Goal: Task Accomplishment & Management: Complete application form

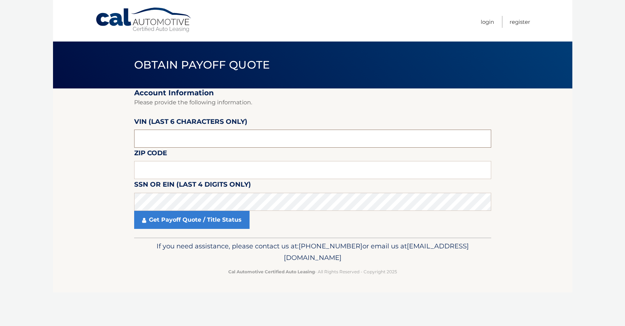
click at [168, 138] on input "text" at bounding box center [312, 138] width 357 height 18
type input "719319"
click at [165, 168] on input "text" at bounding box center [312, 170] width 357 height 18
click at [177, 171] on input "text" at bounding box center [312, 170] width 357 height 18
type input "33966"
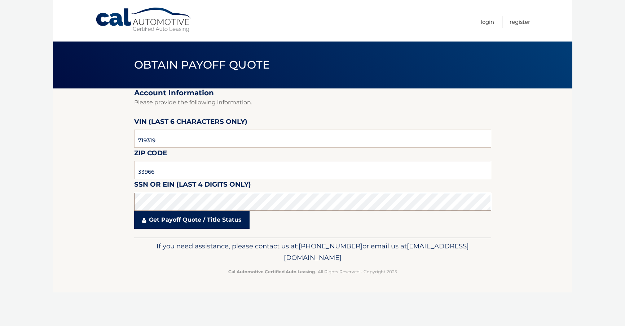
click button "For Originating Dealer" at bounding box center [0, 0] width 0 height 0
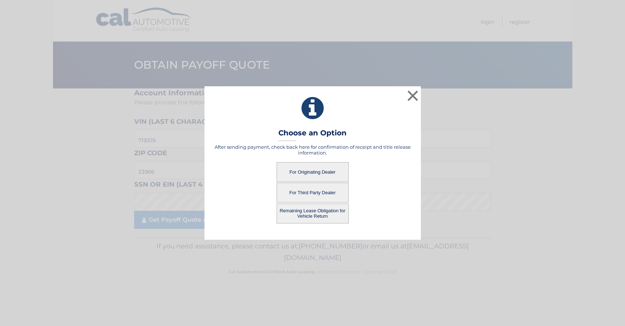
click at [318, 172] on button "For Originating Dealer" at bounding box center [313, 172] width 72 height 20
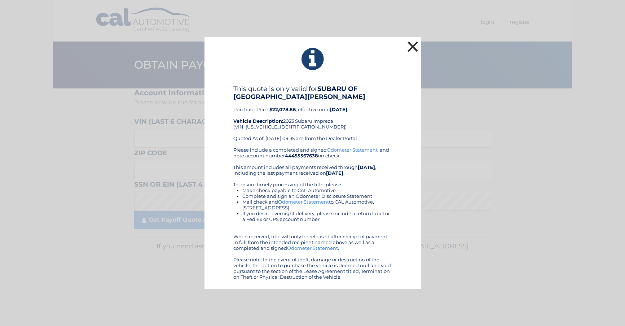
click at [414, 52] on button "×" at bounding box center [413, 46] width 14 height 14
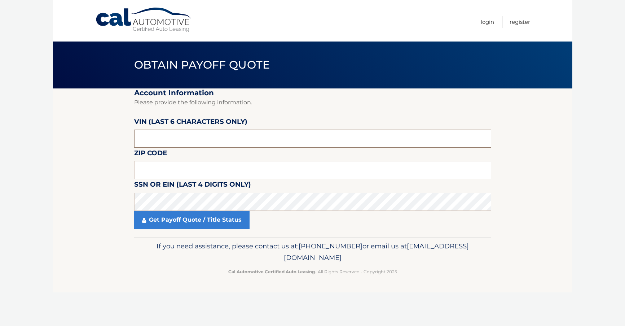
click at [153, 138] on input "text" at bounding box center [312, 138] width 357 height 18
click at [184, 139] on input "text" at bounding box center [312, 138] width 357 height 18
type input "719319"
click at [143, 166] on input "text" at bounding box center [312, 170] width 357 height 18
type input "33966"
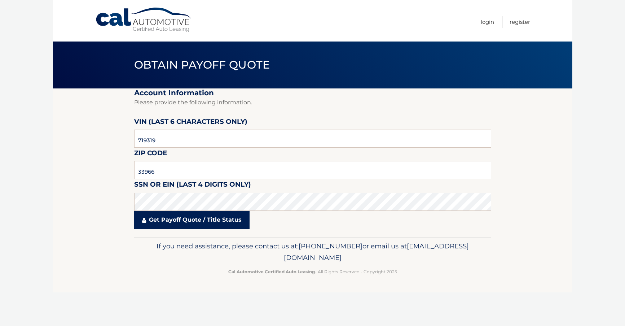
click at [162, 219] on link "Get Payoff Quote / Title Status" at bounding box center [191, 220] width 115 height 18
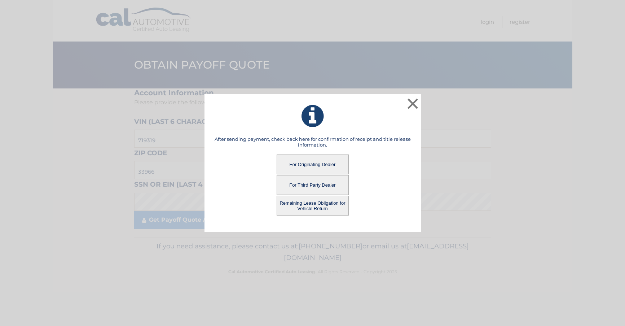
click at [310, 204] on button "Remaining Lease Obligation for Vehicle Return" at bounding box center [313, 205] width 72 height 20
click at [327, 203] on button "Remaining Lease Obligation for Vehicle Return" at bounding box center [313, 205] width 72 height 20
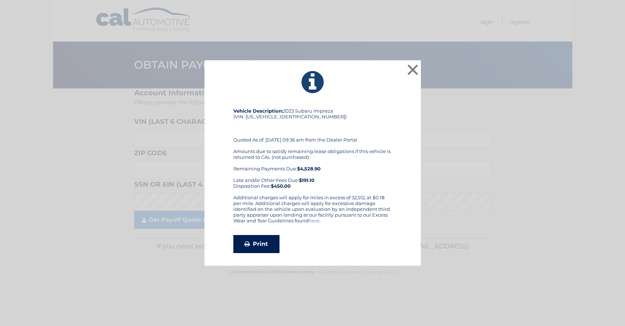
click at [262, 242] on link "Print" at bounding box center [256, 244] width 46 height 18
